Goal: Task Accomplishment & Management: Manage account settings

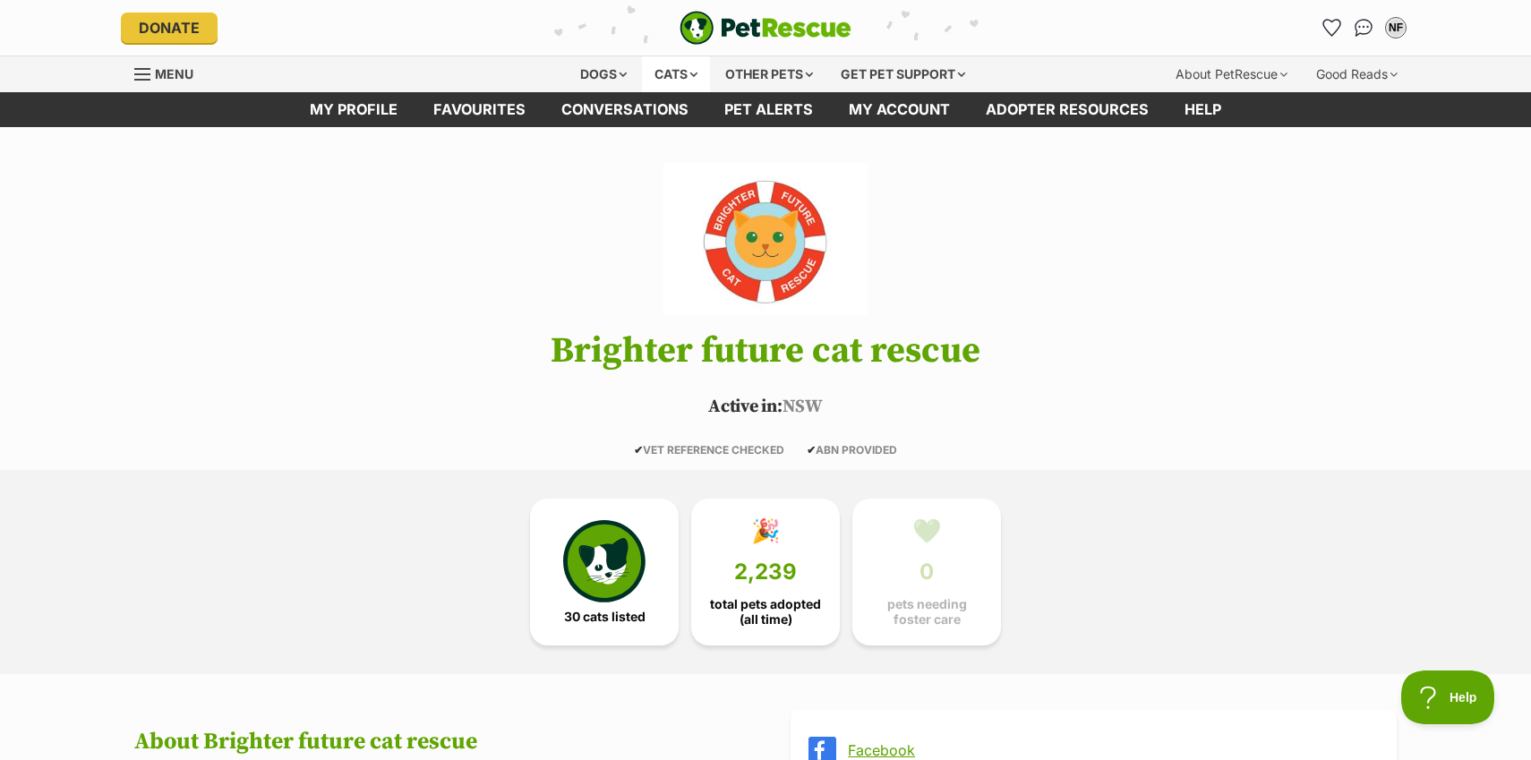
click at [665, 70] on div "Cats" at bounding box center [676, 74] width 68 height 36
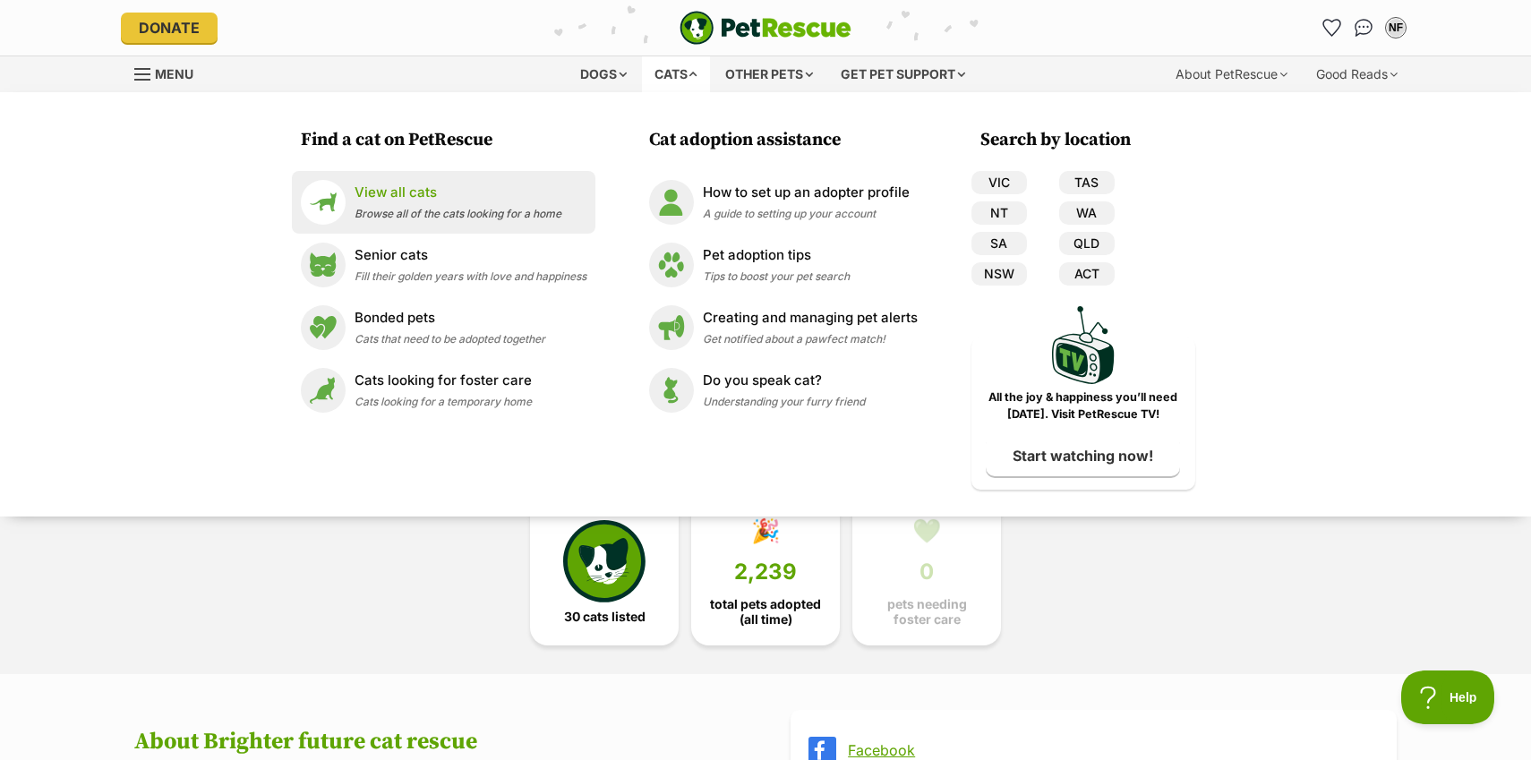
click at [475, 231] on li "View all cats Browse all of the cats looking for a home" at bounding box center [444, 202] width 304 height 63
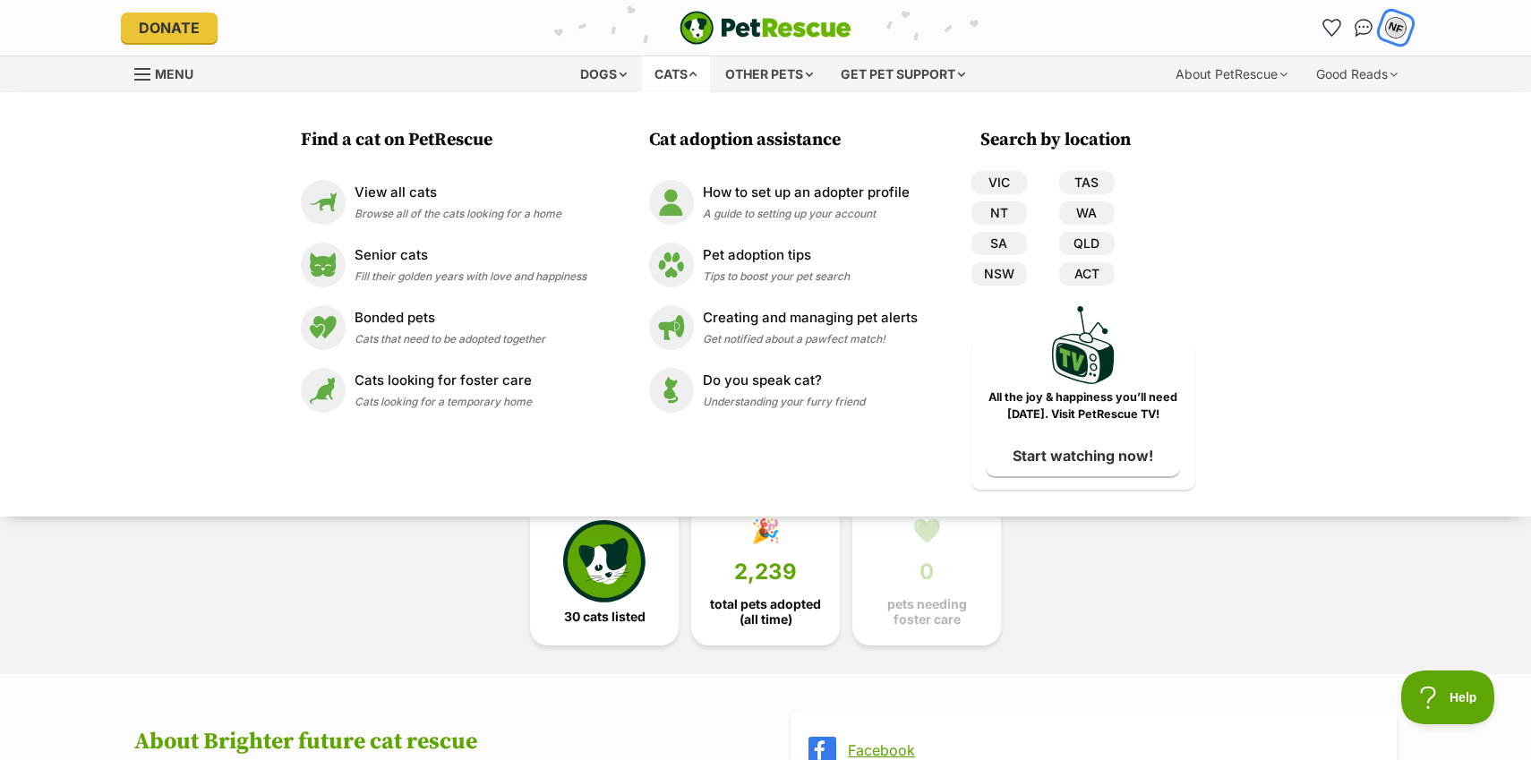
click at [1397, 34] on div "NF" at bounding box center [1395, 27] width 23 height 23
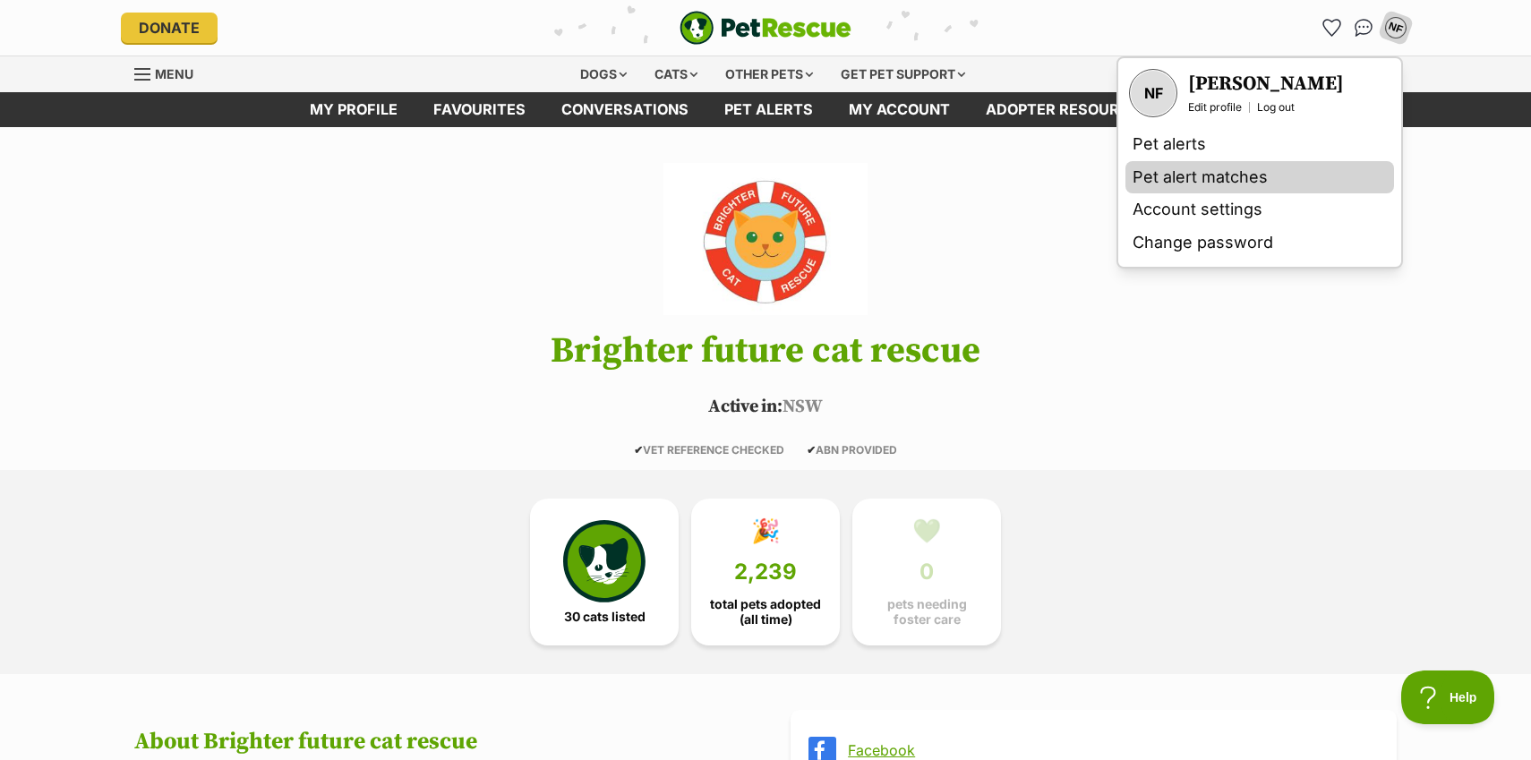
click at [1273, 173] on link "Pet alert matches" at bounding box center [1260, 177] width 269 height 33
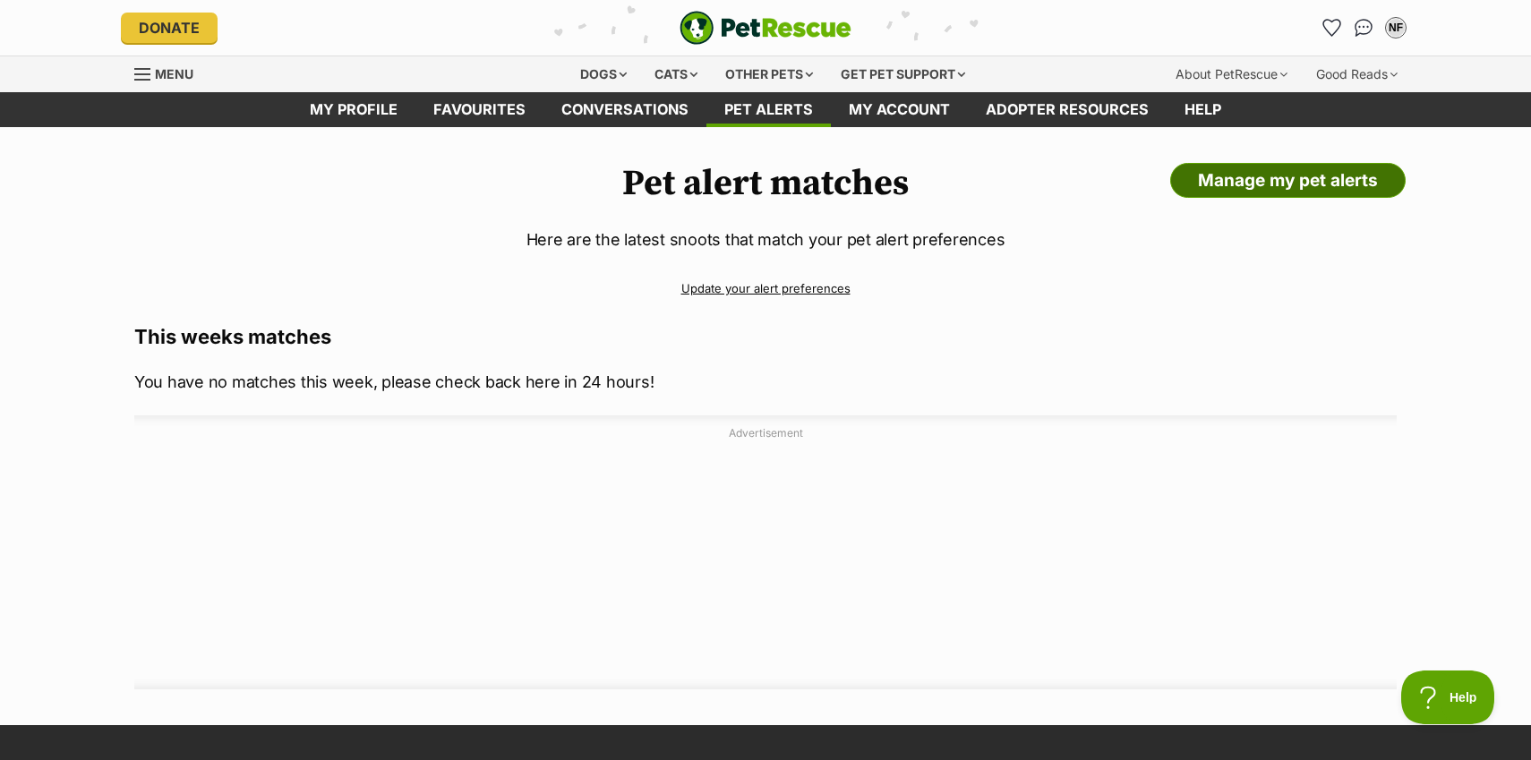
click at [1204, 184] on link "Manage my pet alerts" at bounding box center [1288, 181] width 236 height 36
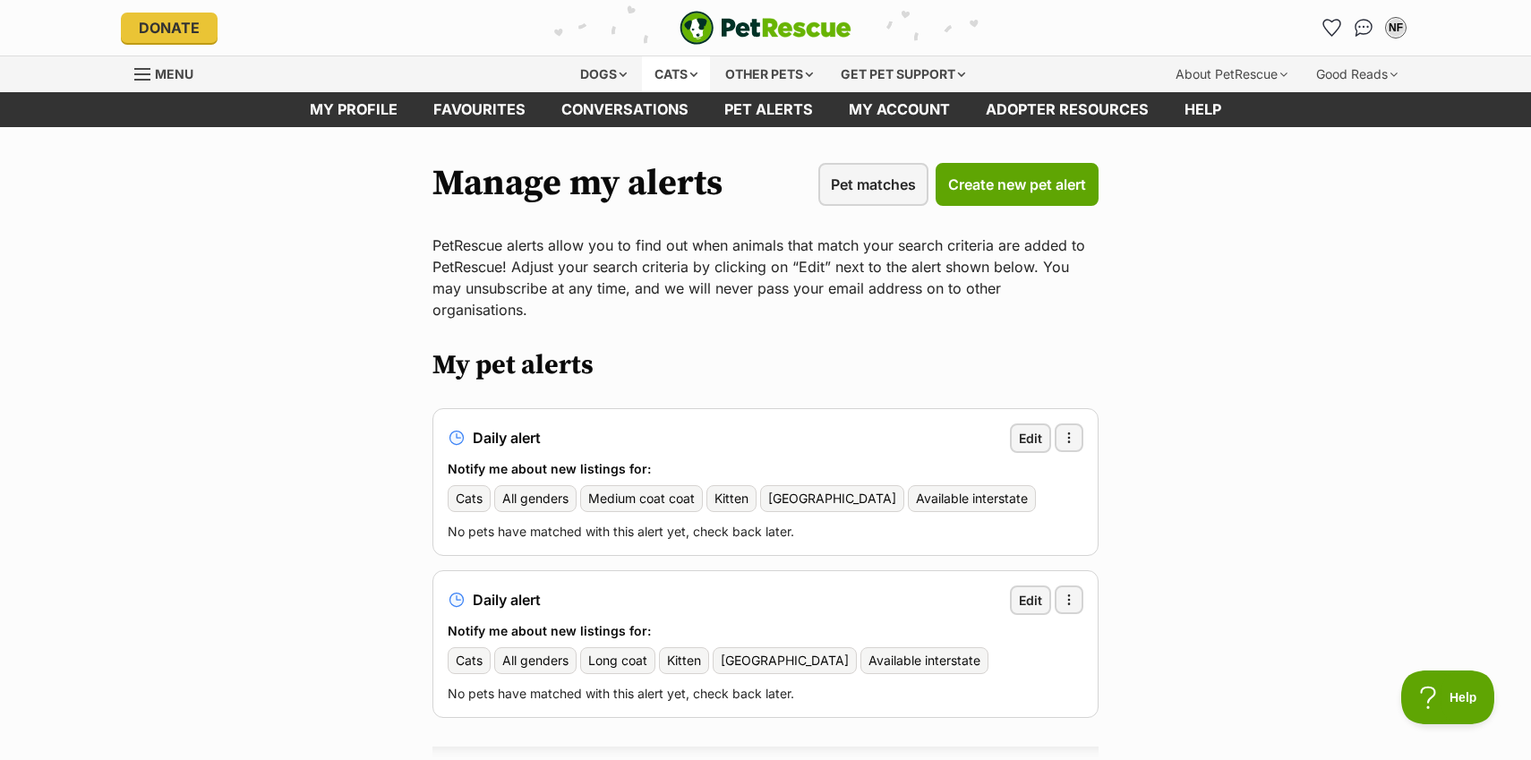
click at [656, 73] on div "Cats" at bounding box center [676, 74] width 68 height 36
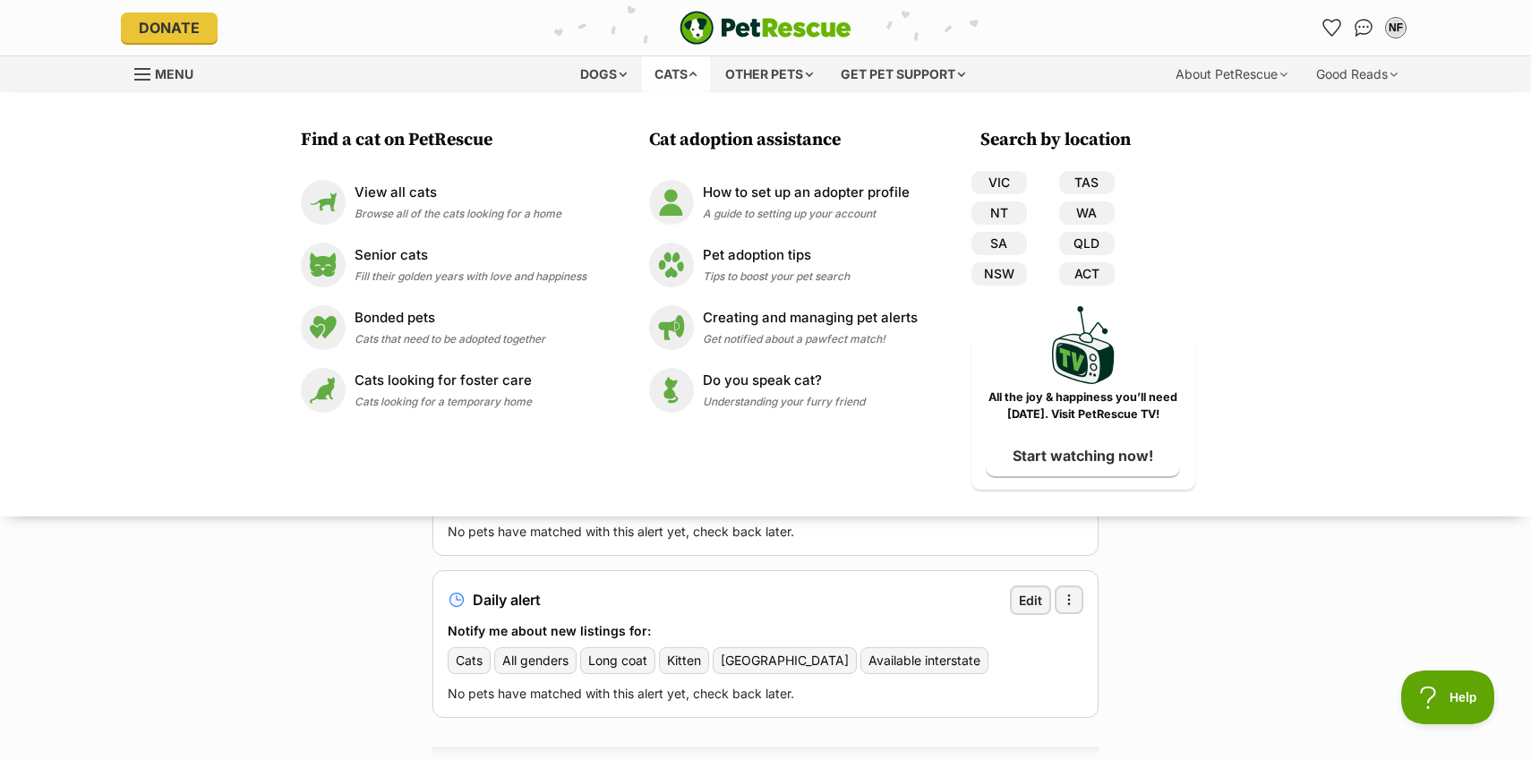
click at [227, 681] on main "Manage my alerts Pet matches Create new pet alert PetRescue alerts allow you to…" at bounding box center [765, 592] width 1531 height 930
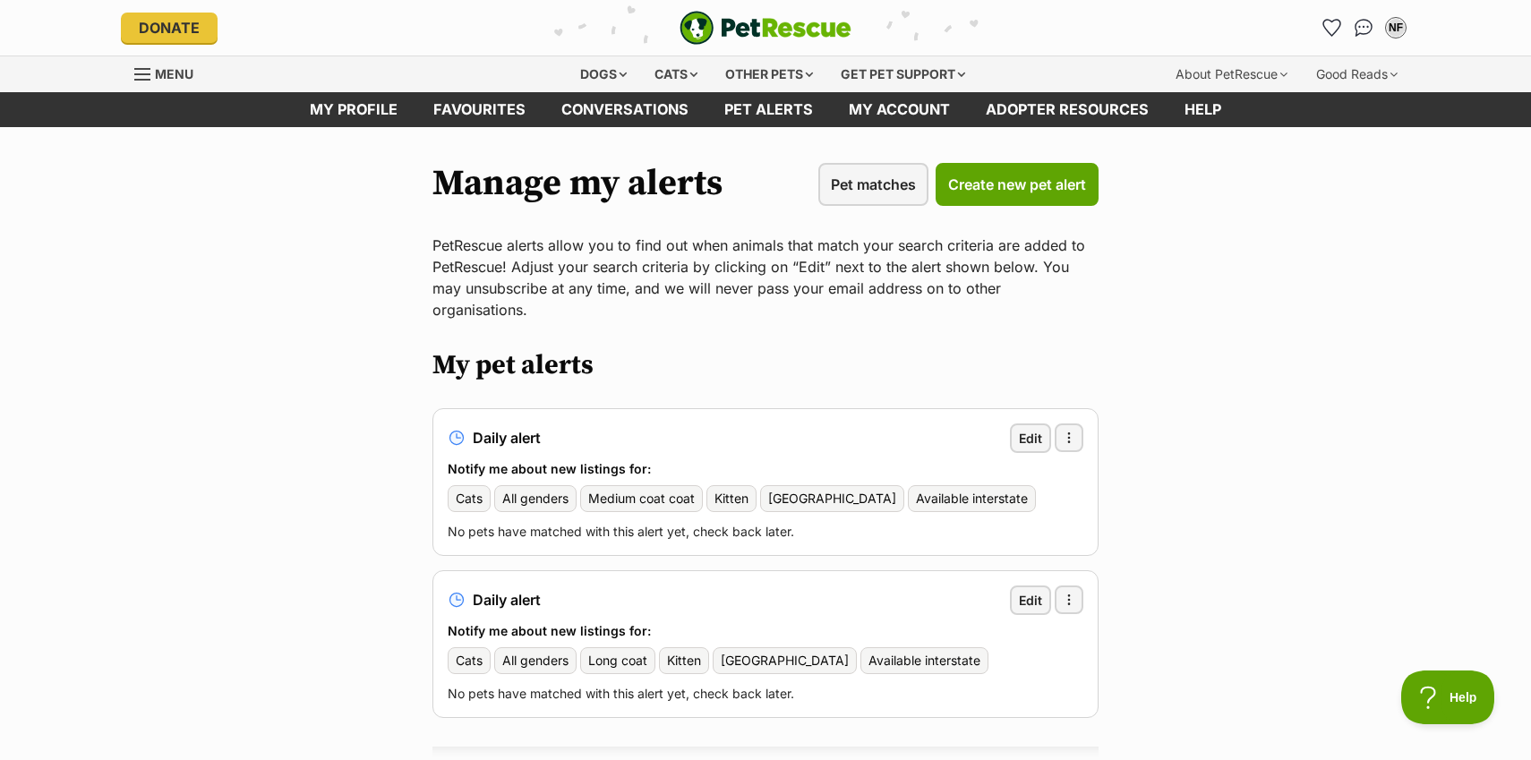
click at [731, 22] on img "PetRescue" at bounding box center [766, 28] width 172 height 34
